Goal: Check status: Check status

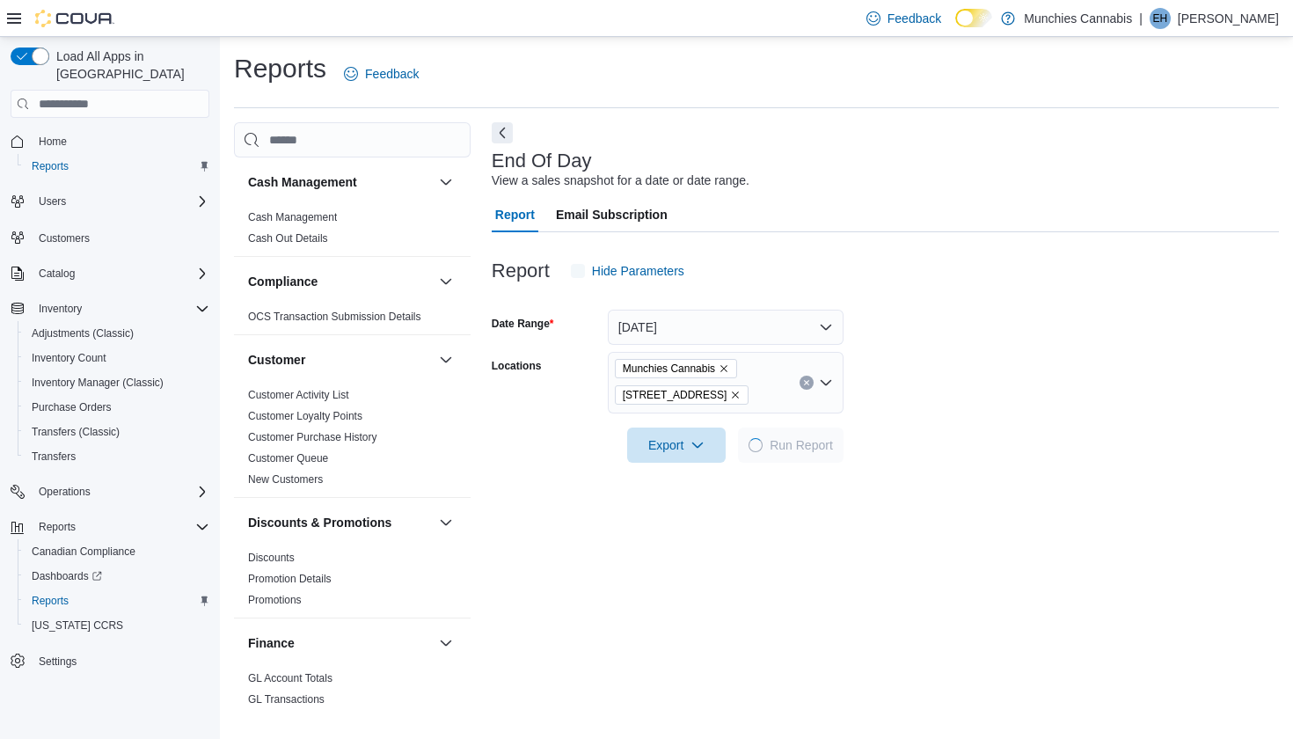
scroll to position [40, 0]
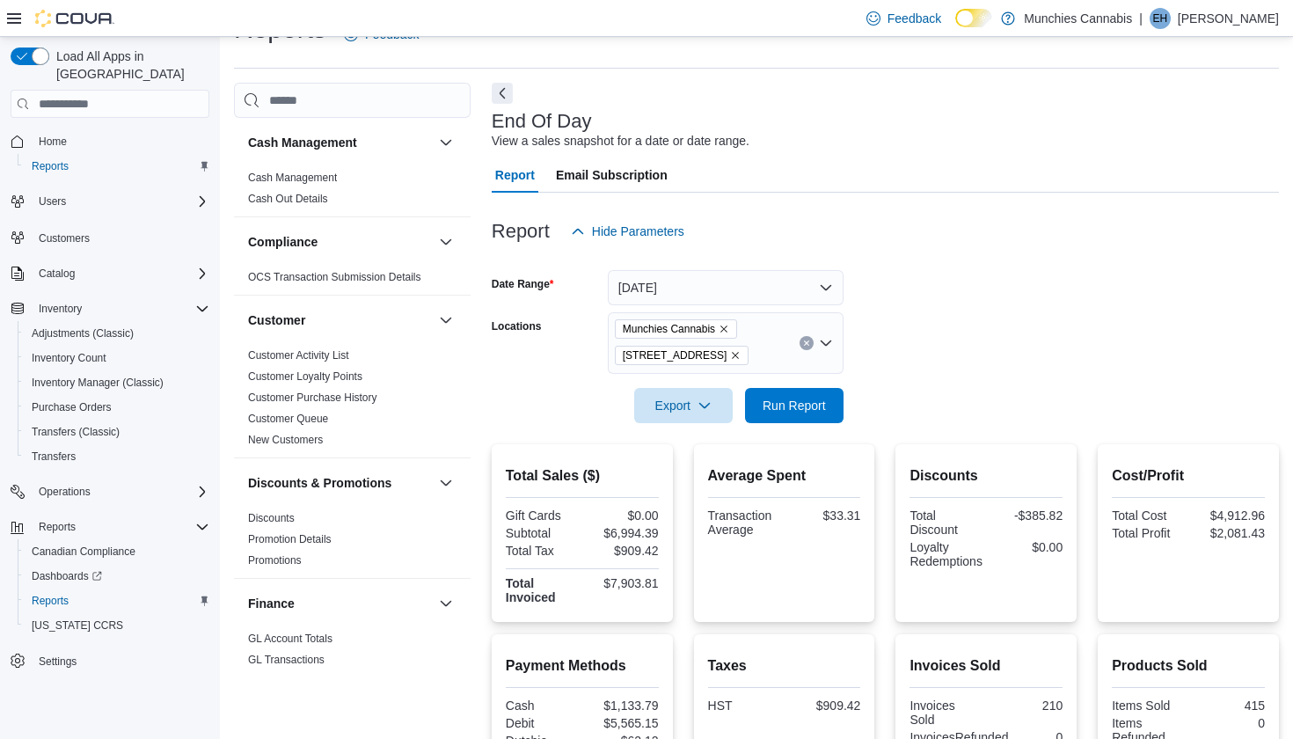
click at [823, 279] on button "[DATE]" at bounding box center [726, 287] width 236 height 35
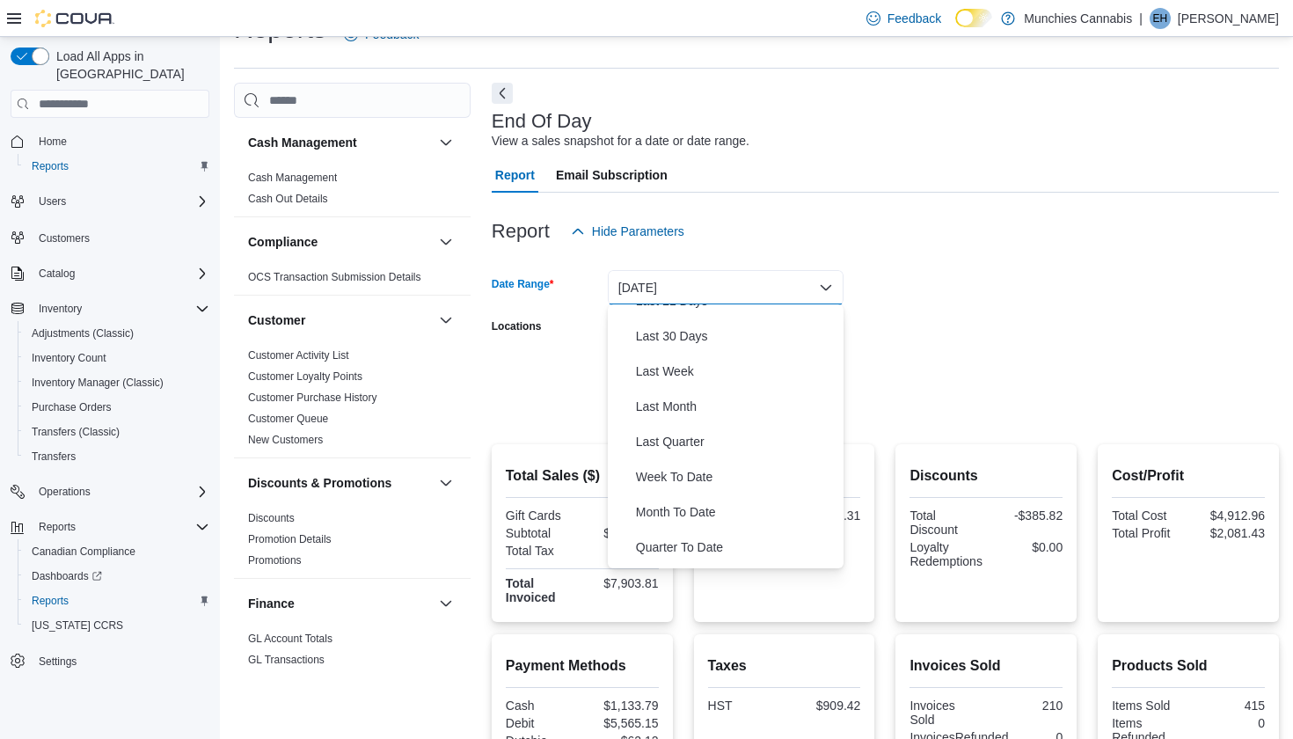
scroll to position [264, 0]
click at [667, 476] on span "Month To Date" at bounding box center [736, 480] width 201 height 21
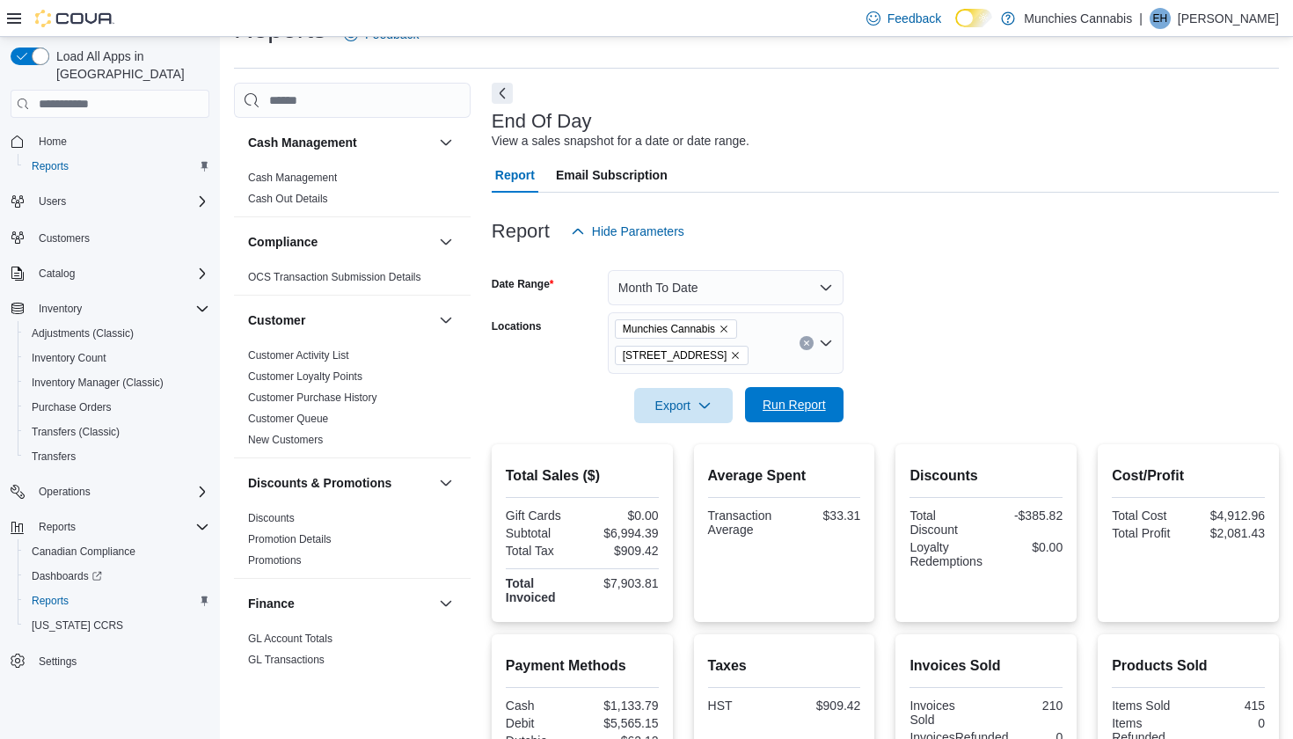
click at [791, 416] on span "Run Report" at bounding box center [793, 404] width 77 height 35
click at [918, 274] on form "Date Range Month To Date Locations Munchies Cannabis [STREET_ADDRESS] Export Ru…" at bounding box center [885, 336] width 787 height 174
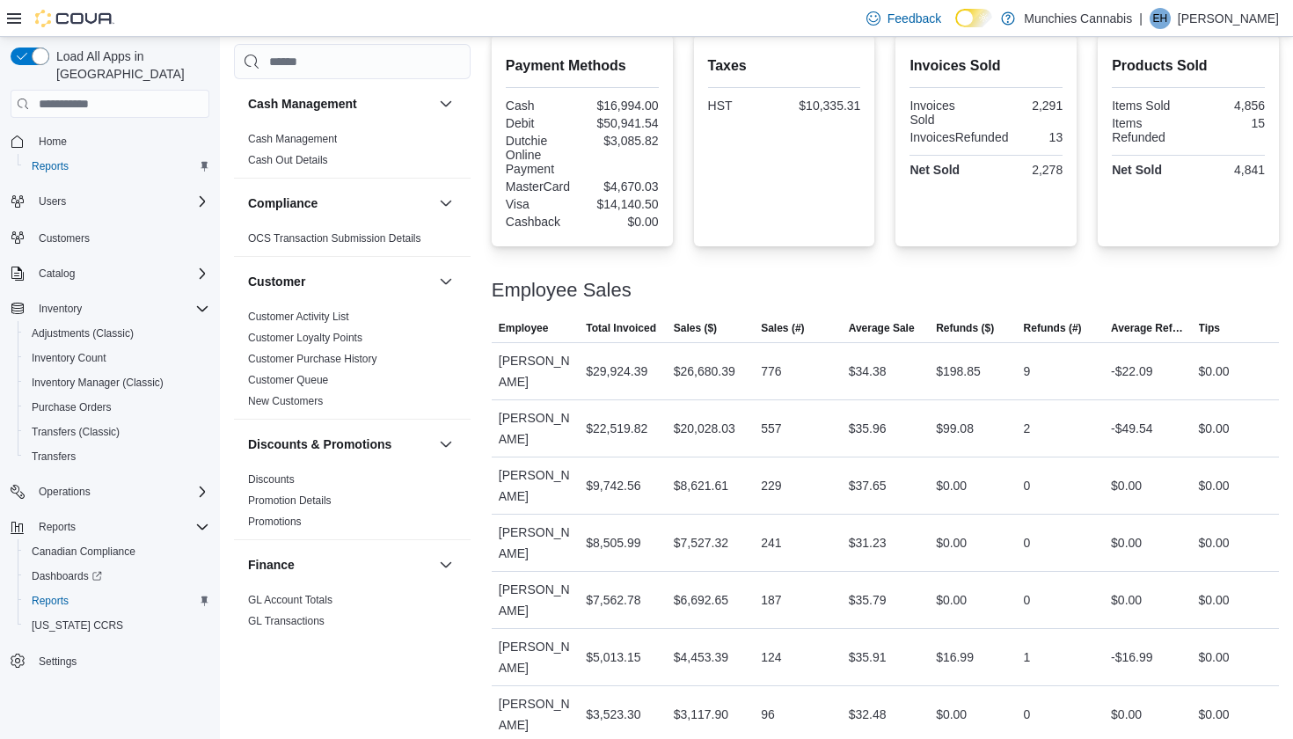
scroll to position [651, 0]
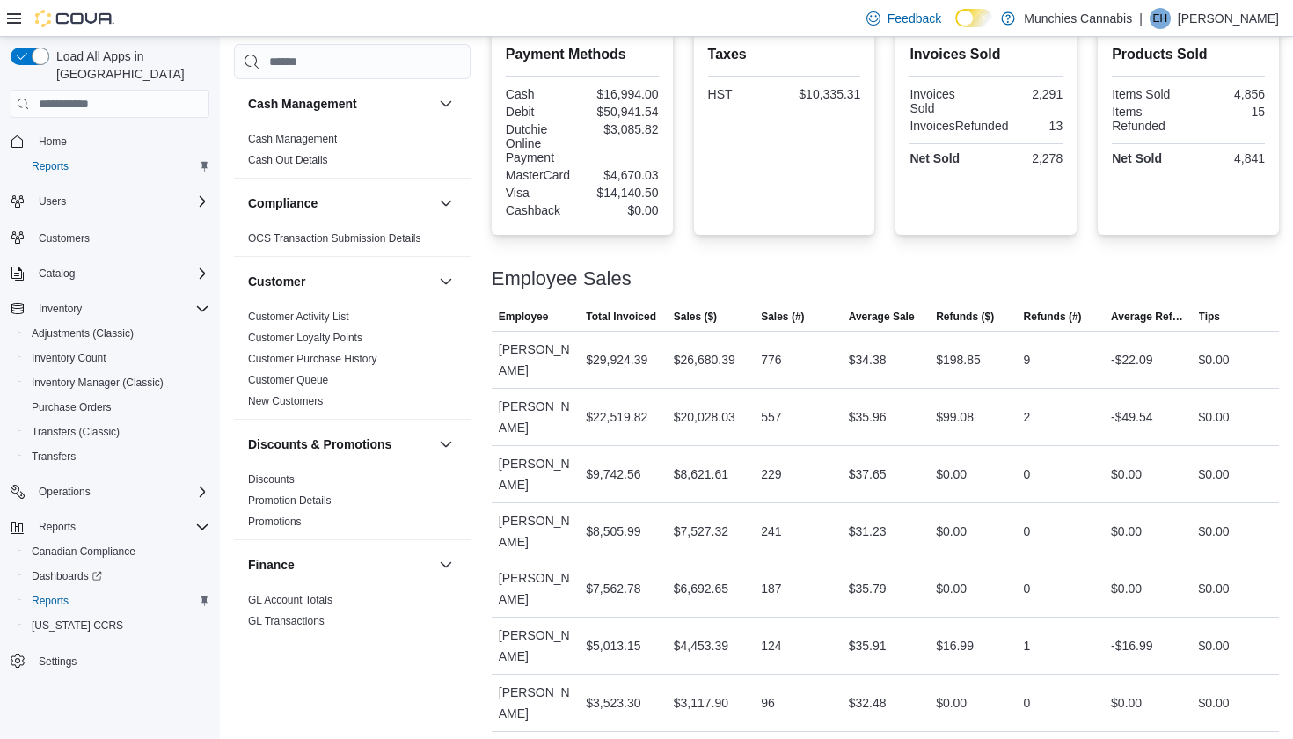
click at [1074, 275] on div "Employee Sales" at bounding box center [885, 278] width 787 height 21
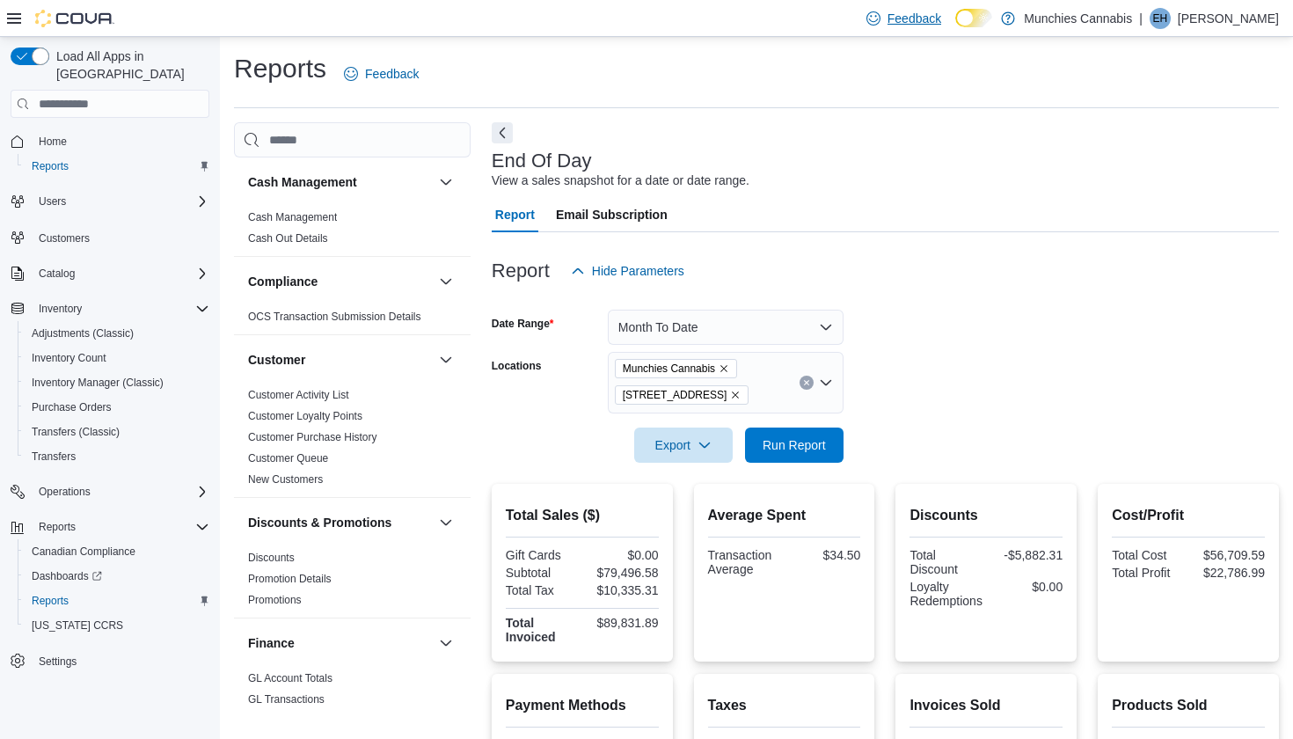
scroll to position [0, 0]
